Goal: Information Seeking & Learning: Learn about a topic

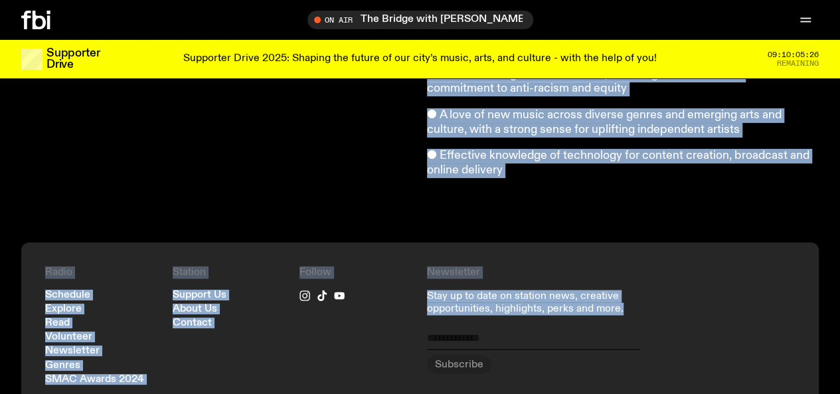
scroll to position [1317, 0]
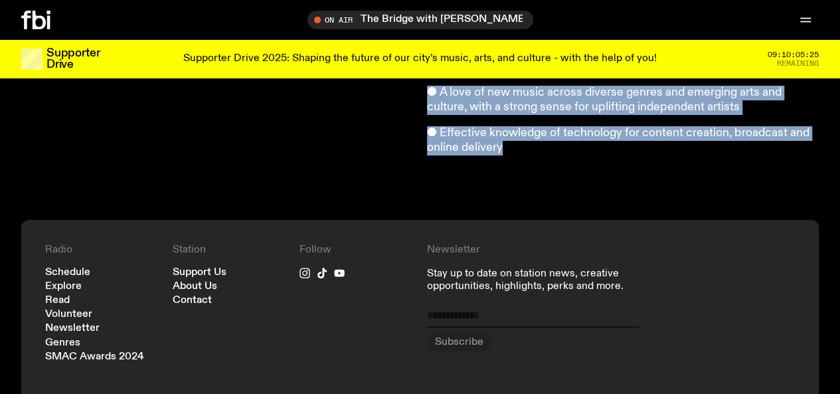
drag, startPoint x: 429, startPoint y: 159, endPoint x: 521, endPoint y: 139, distance: 93.9
copy article "We're looking for our next Music & Programming Director, to ensure that [DOMAIN…"
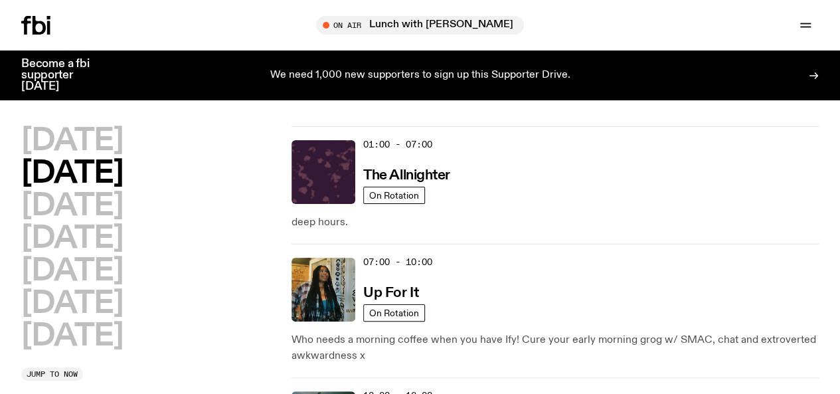
click at [0, 0] on span "Tune in live" at bounding box center [0, 0] width 0 height 0
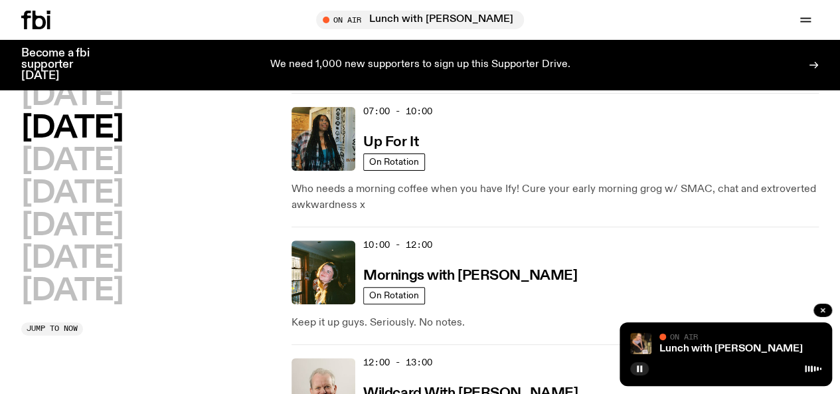
scroll to position [141, 0]
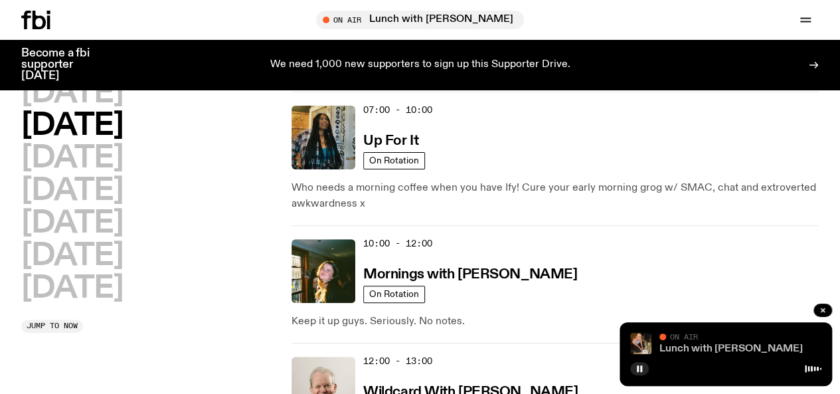
click at [692, 347] on link "Lunch with [PERSON_NAME]" at bounding box center [730, 348] width 143 height 11
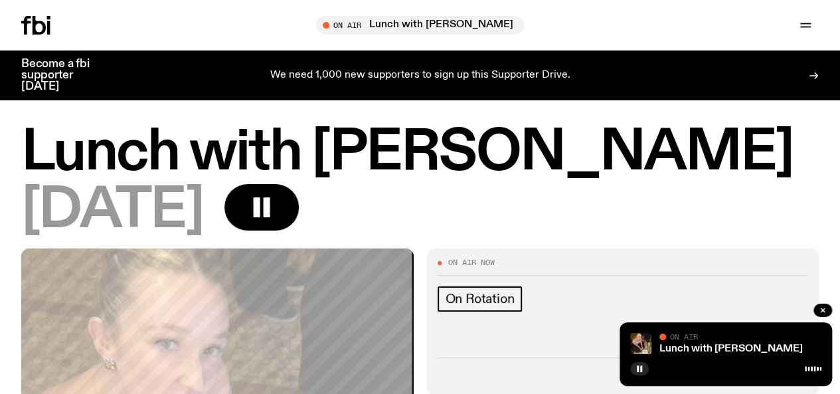
click at [0, 0] on link "Schedule" at bounding box center [0, 0] width 0 height 0
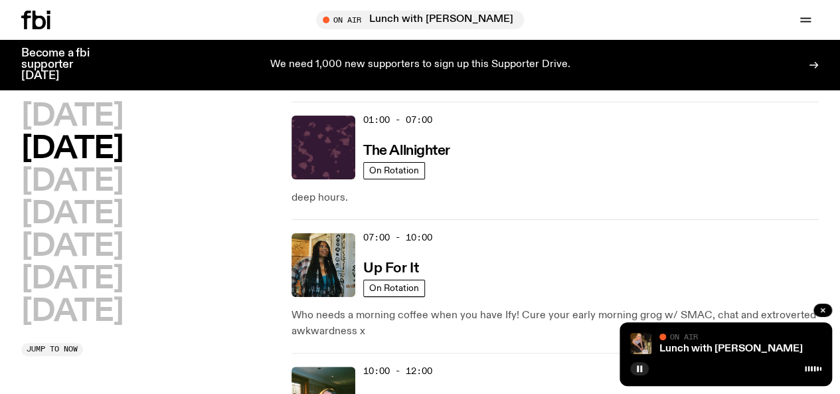
scroll to position [39, 0]
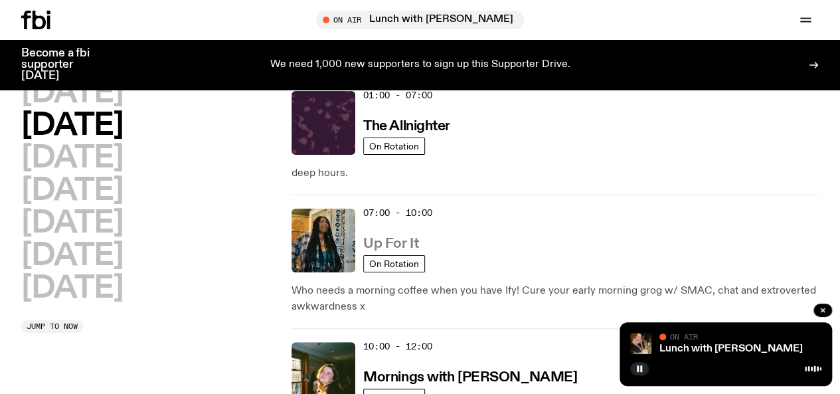
click at [382, 234] on link "Up For It" at bounding box center [390, 242] width 55 height 17
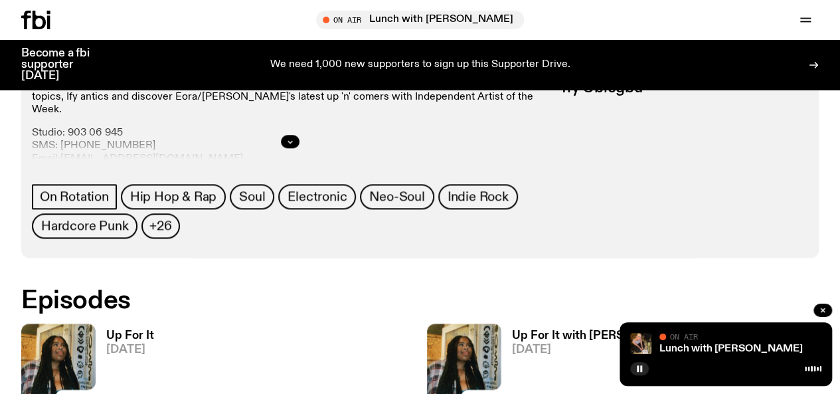
scroll to position [578, 0]
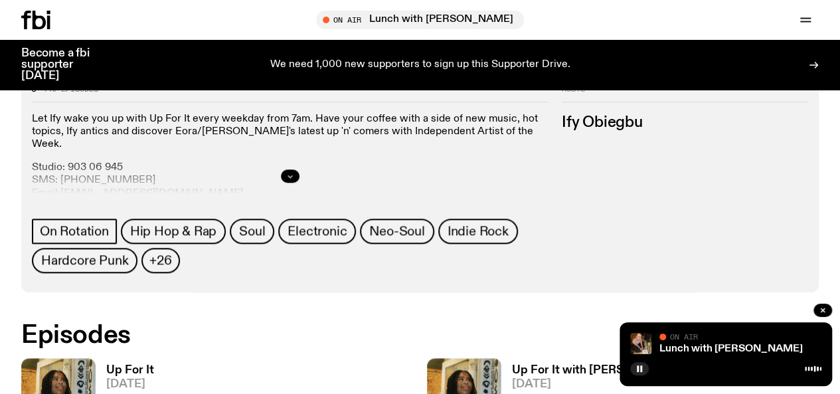
click at [299, 181] on button "button" at bounding box center [290, 175] width 19 height 13
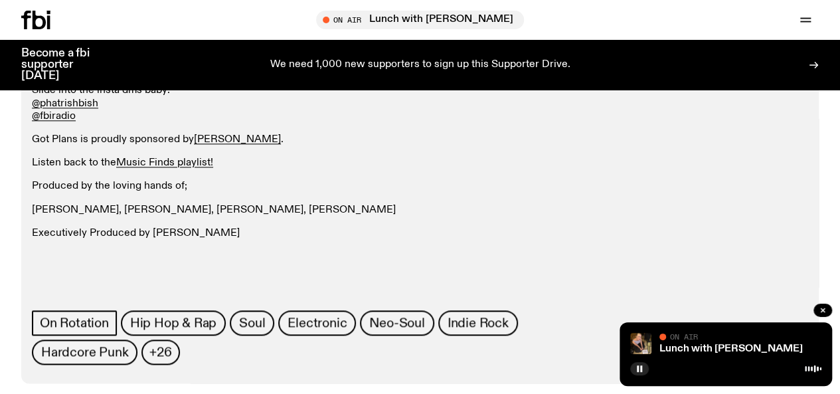
scroll to position [705, 0]
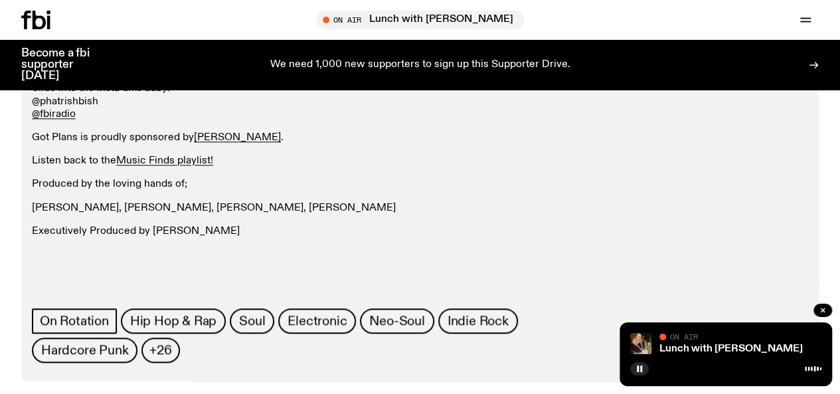
click at [98, 107] on link "@phatrishbish" at bounding box center [65, 101] width 66 height 11
click at [639, 367] on icon "button" at bounding box center [639, 369] width 8 height 8
click at [27, 26] on icon at bounding box center [25, 20] width 9 height 19
